Goal: Obtain resource: Download file/media

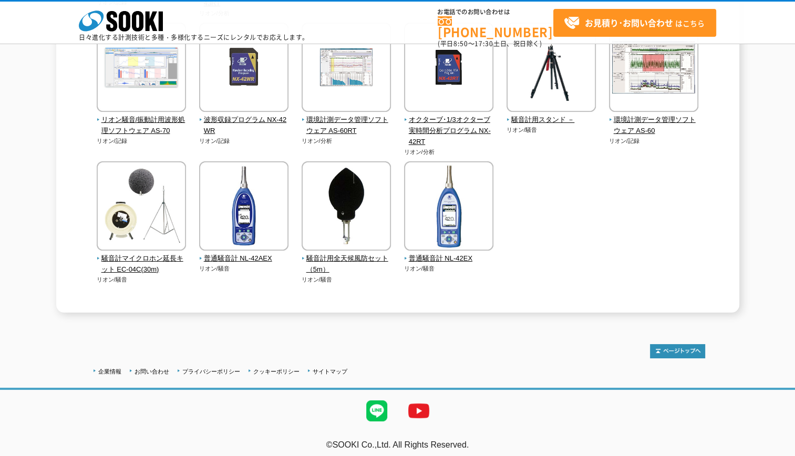
scroll to position [286, 0]
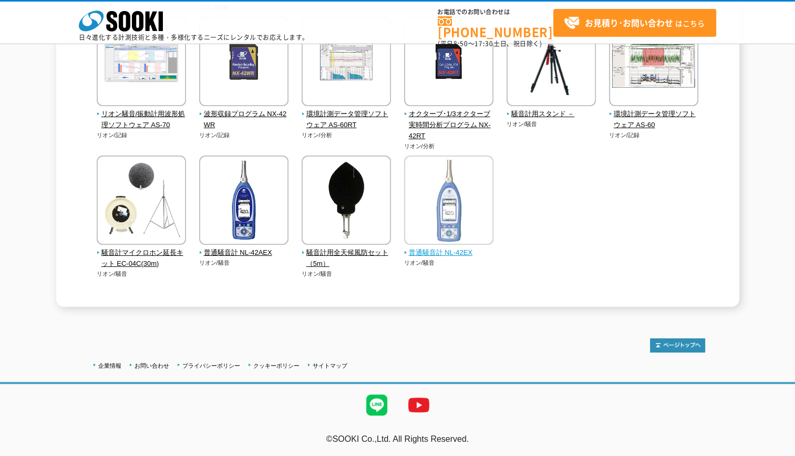
click at [450, 202] on img at bounding box center [448, 202] width 89 height 92
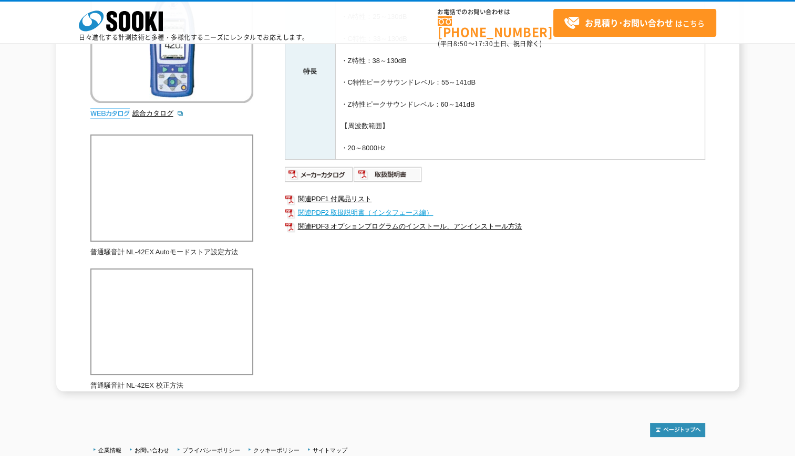
scroll to position [210, 0]
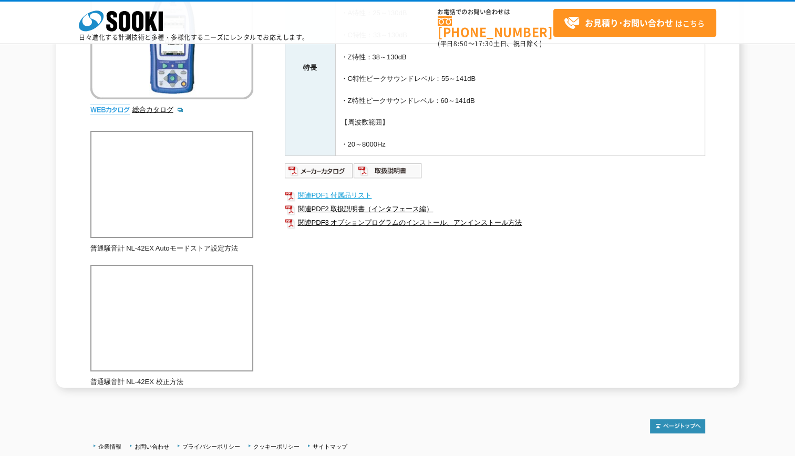
click at [354, 192] on link "関連PDF1 付属品リスト" at bounding box center [495, 196] width 420 height 14
click at [340, 221] on link "関連PDF3 オプションプログラムのインストール、アンインストール方法" at bounding box center [495, 223] width 420 height 14
click at [392, 170] on img at bounding box center [388, 170] width 69 height 17
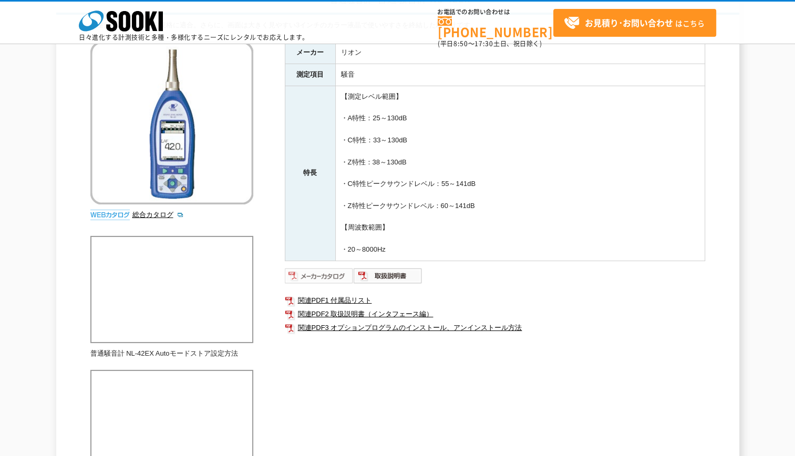
click at [307, 275] on img at bounding box center [319, 276] width 69 height 17
